Goal: Task Accomplishment & Management: Complete application form

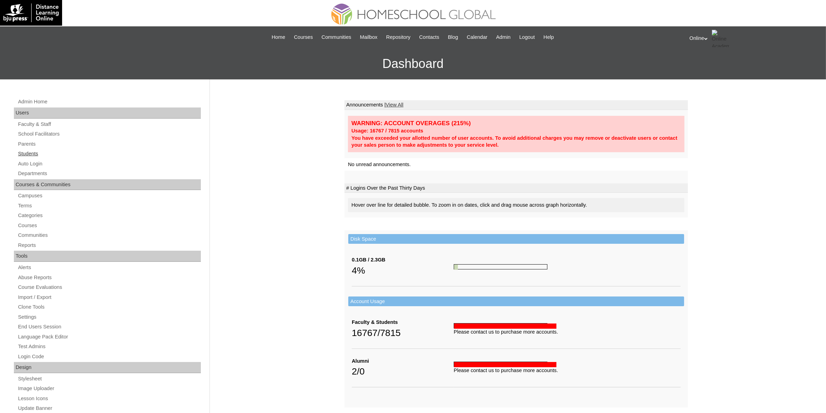
click at [38, 154] on link "Students" at bounding box center [108, 153] width 183 height 9
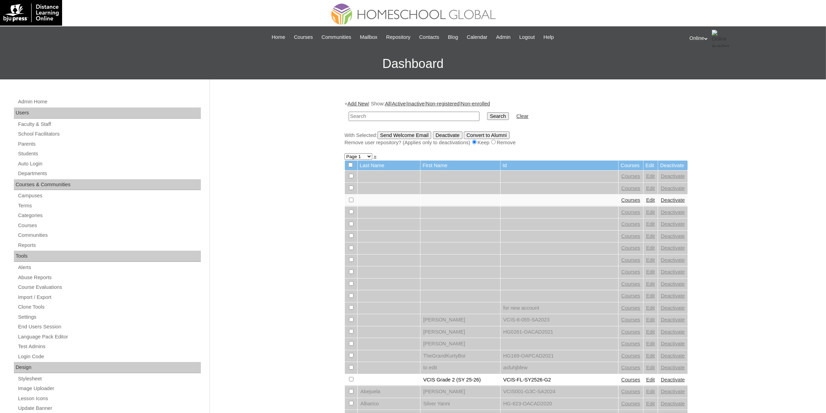
click at [399, 115] on input "text" at bounding box center [413, 116] width 131 height 9
paste input "VCIS018-8A-SA2025"
type input "VCIS018-8A-SA2025"
click at [487, 118] on input "Search" at bounding box center [497, 116] width 21 height 8
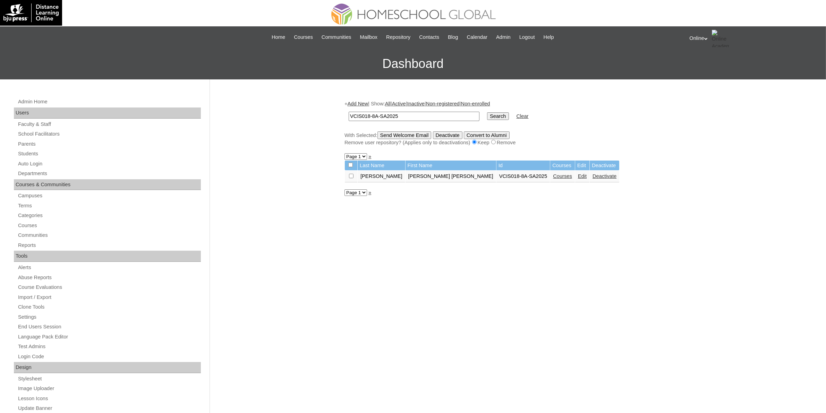
click at [553, 175] on link "Courses" at bounding box center [562, 176] width 19 height 6
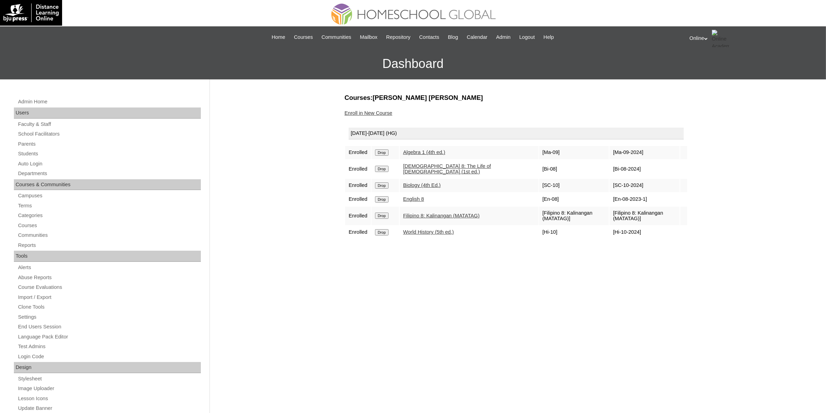
click at [377, 113] on link "Enroll in New Course" at bounding box center [368, 113] width 48 height 6
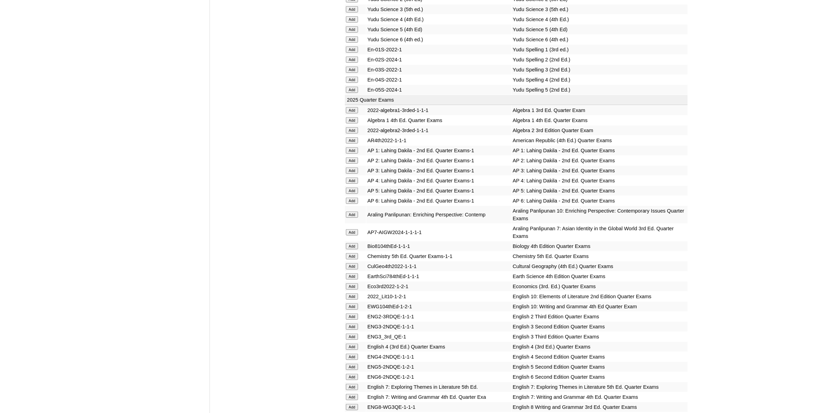
scroll to position [607, 0]
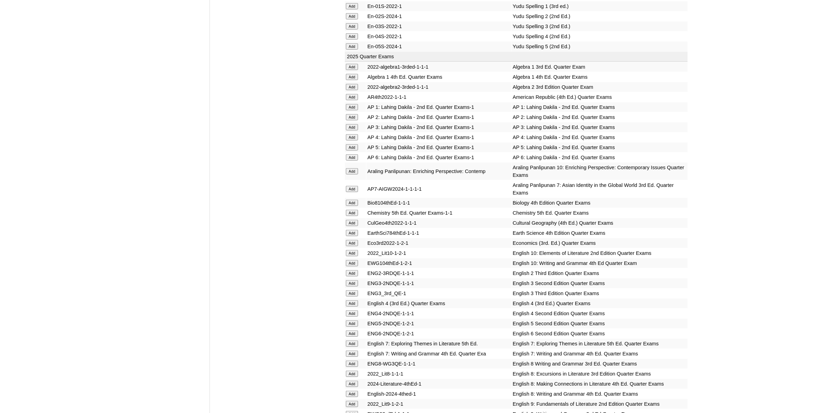
click at [355, 391] on input "Add" at bounding box center [352, 394] width 12 height 6
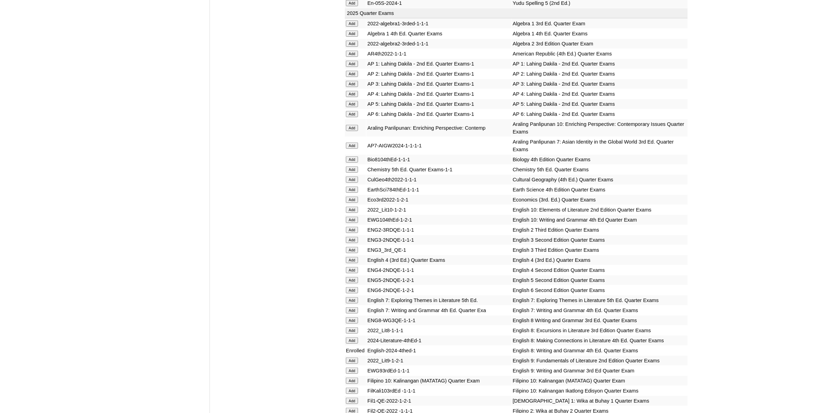
click at [355, 337] on input "Add" at bounding box center [352, 340] width 12 height 6
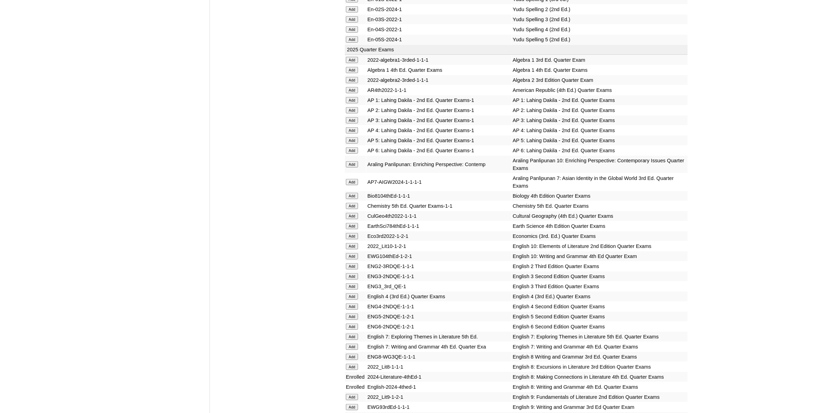
scroll to position [563, 0]
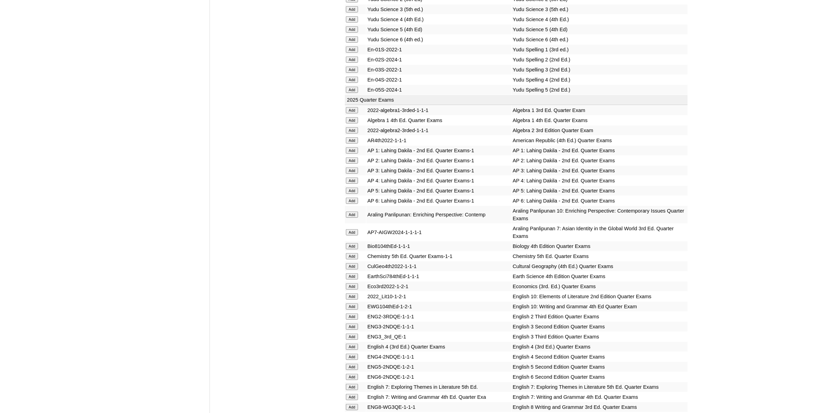
click at [356, 243] on input "Add" at bounding box center [352, 246] width 12 height 6
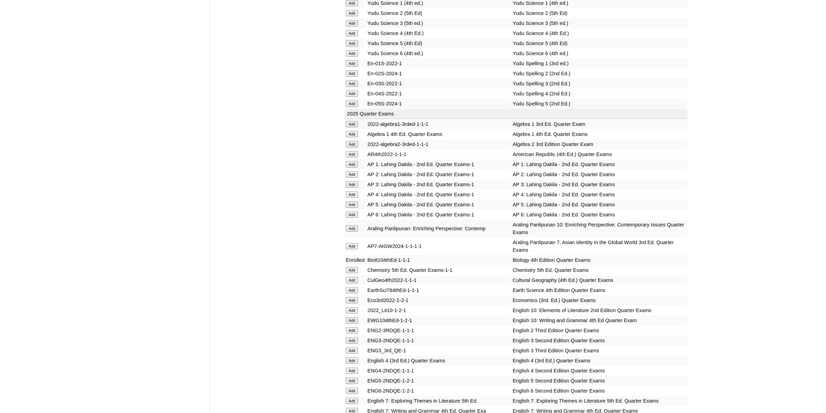
scroll to position [607, 0]
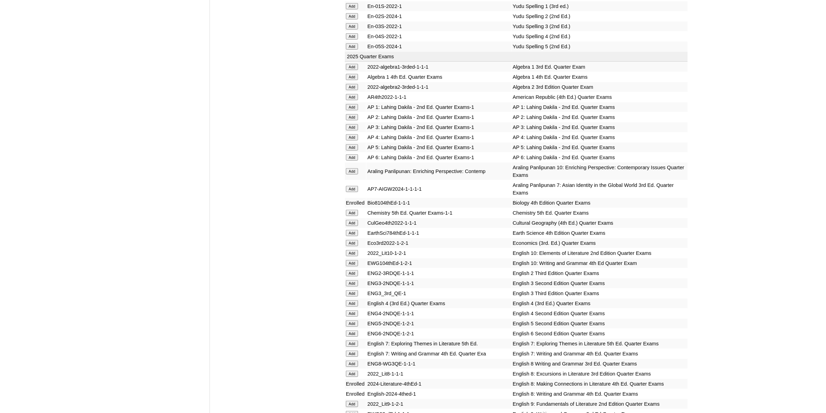
click at [357, 74] on input "Add" at bounding box center [352, 77] width 12 height 6
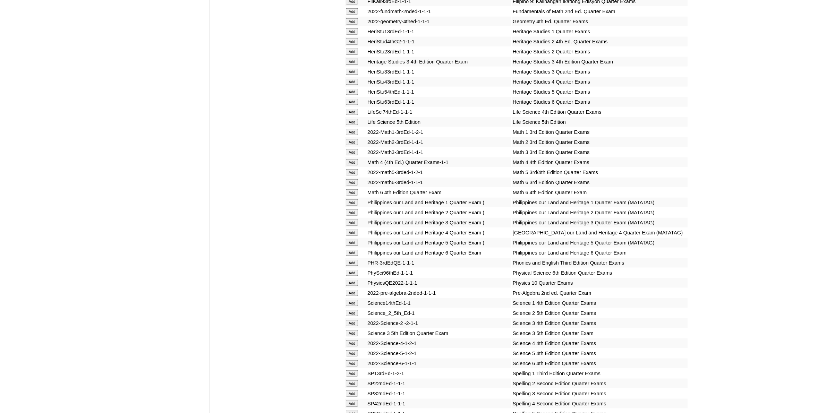
scroll to position [1300, 0]
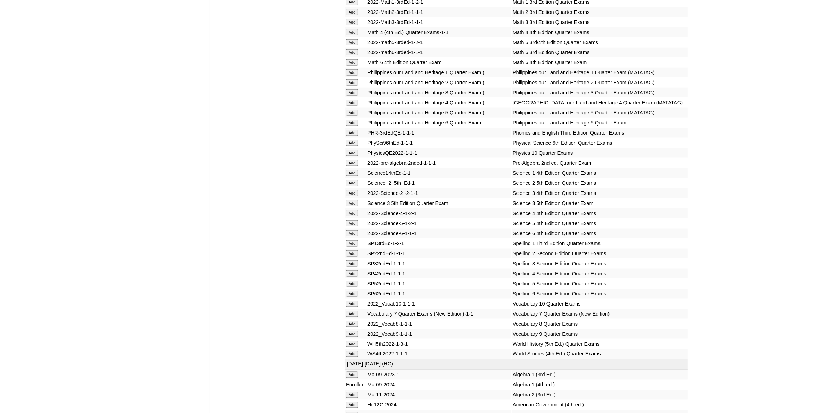
click at [353, 341] on input "Add" at bounding box center [352, 344] width 12 height 6
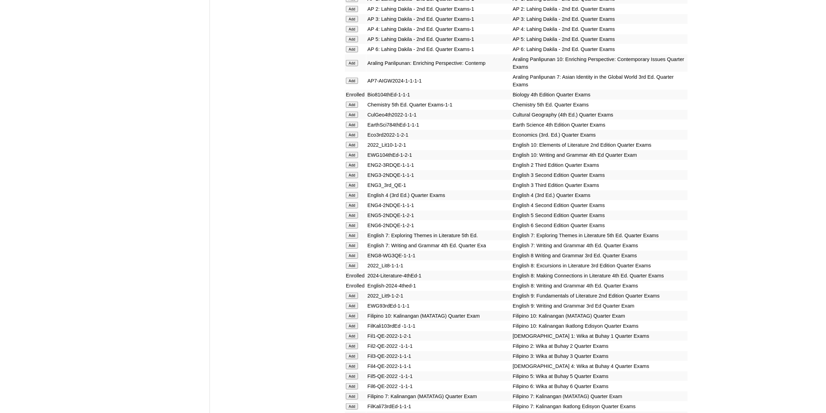
scroll to position [780, 0]
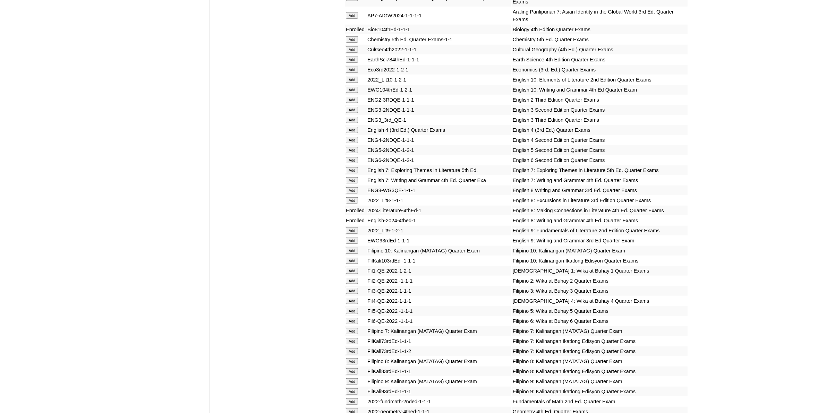
click at [354, 358] on input "Add" at bounding box center [352, 361] width 12 height 6
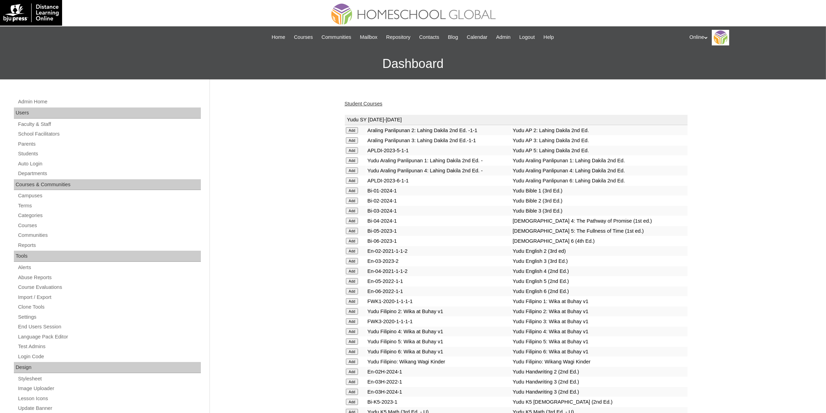
click at [375, 101] on link "Student Courses" at bounding box center [363, 104] width 38 height 6
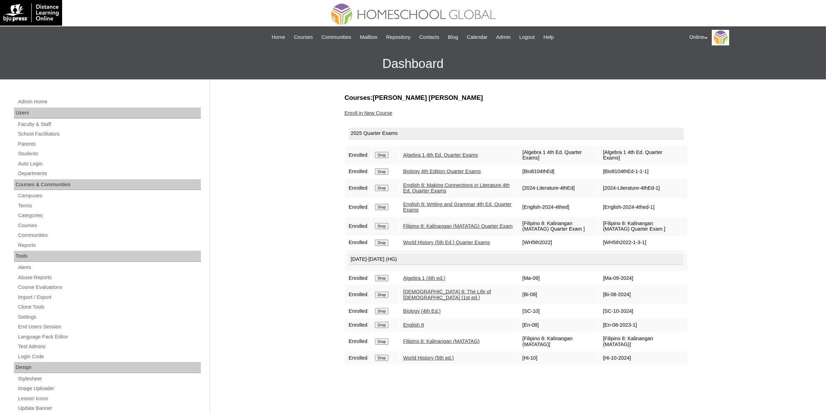
click at [382, 113] on link "Enroll in New Course" at bounding box center [368, 113] width 48 height 6
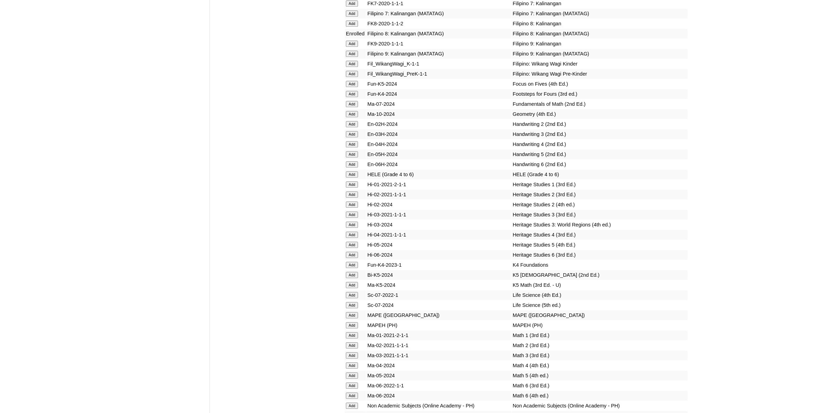
scroll to position [2427, 0]
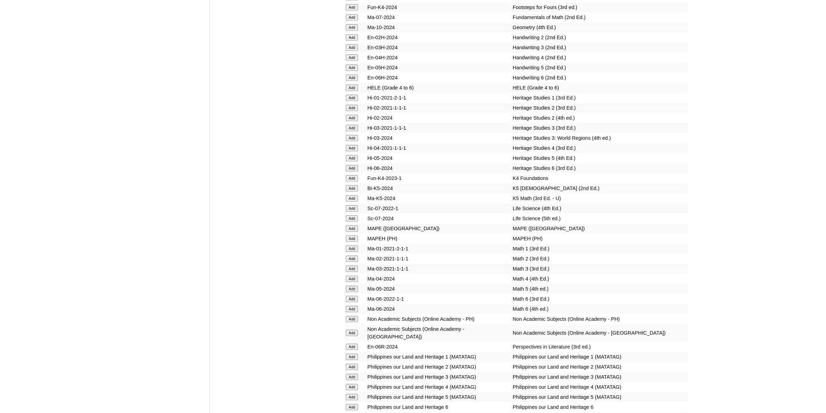
click at [348, 316] on input "Add" at bounding box center [352, 319] width 12 height 6
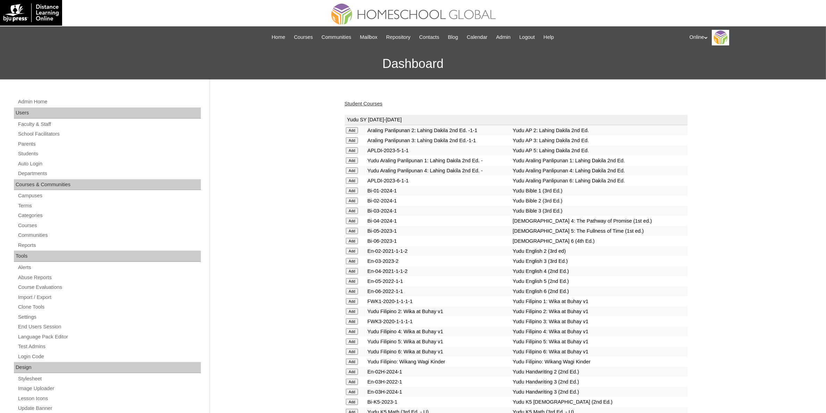
click at [364, 102] on link "Student Courses" at bounding box center [363, 104] width 38 height 6
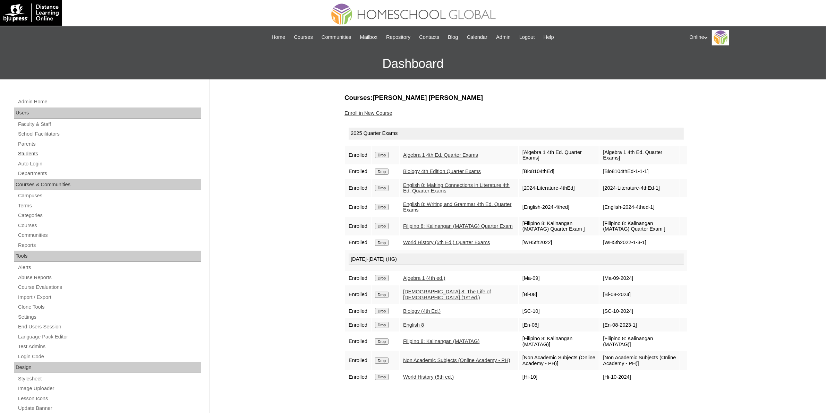
click at [32, 151] on link "Students" at bounding box center [108, 153] width 183 height 9
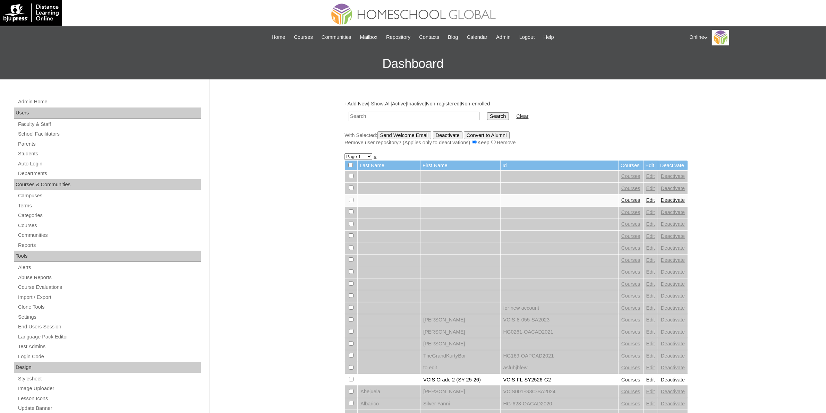
click at [382, 112] on input "text" at bounding box center [413, 116] width 131 height 9
paste input "VCIS018-8A-SA2025"
type input "VCIS018-8A-SA2025"
click at [487, 113] on input "Search" at bounding box center [497, 116] width 21 height 8
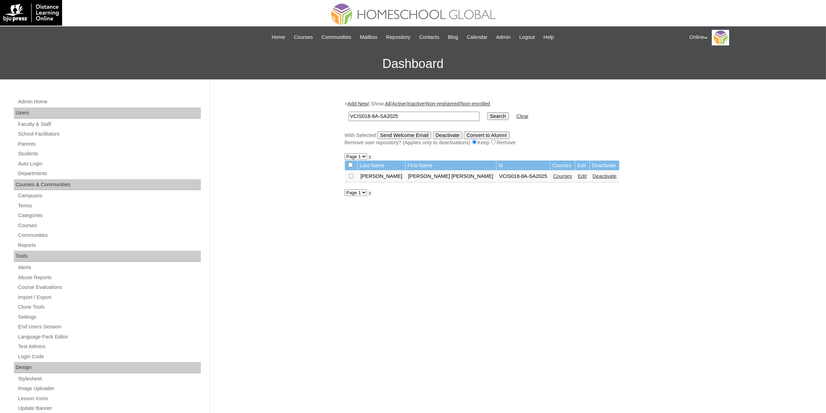
click at [578, 173] on link "Edit" at bounding box center [582, 176] width 9 height 6
